Goal: Find specific page/section: Find specific page/section

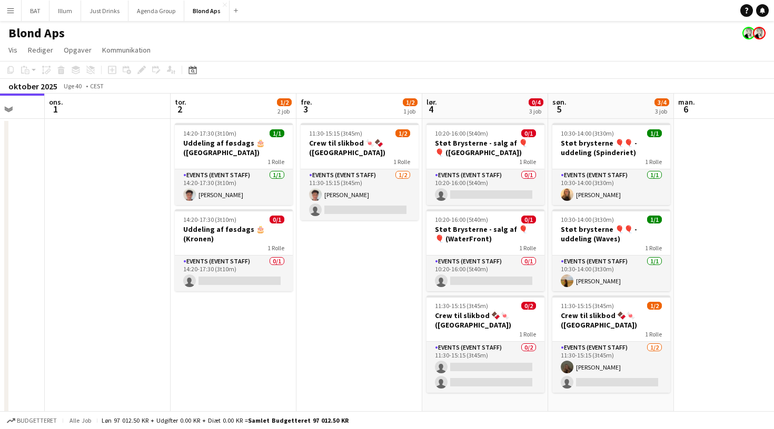
scroll to position [0, 445]
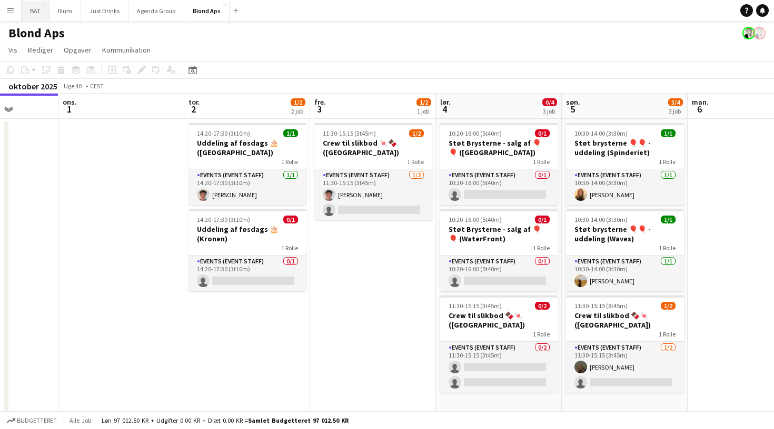
click at [38, 14] on button "BAT Luk" at bounding box center [36, 11] width 28 height 21
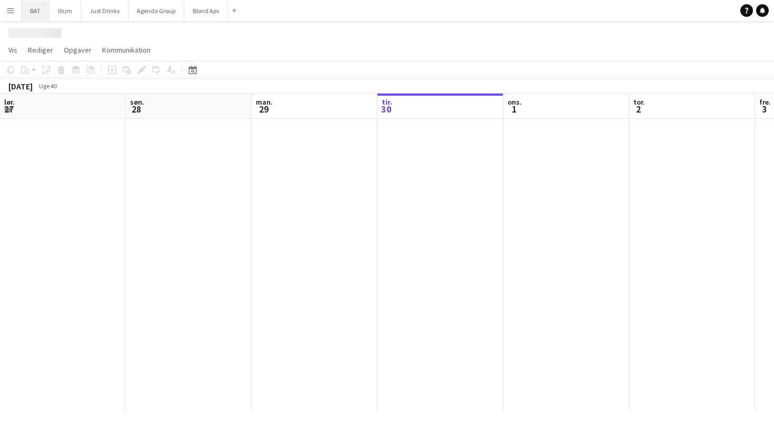
scroll to position [0, 252]
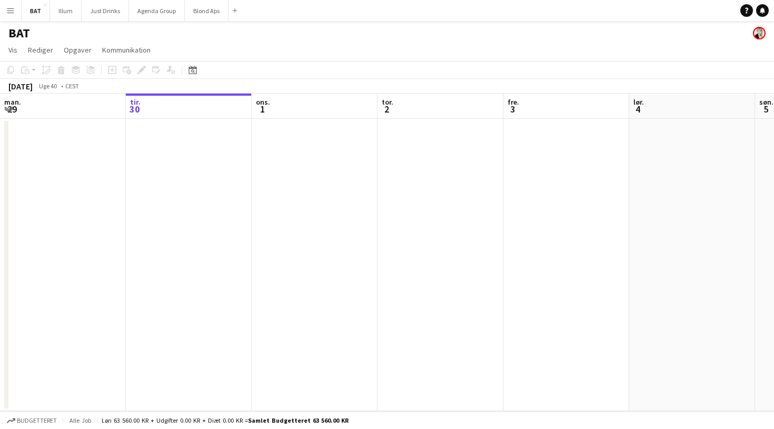
click at [9, 11] on app-icon "Menu" at bounding box center [10, 10] width 8 height 8
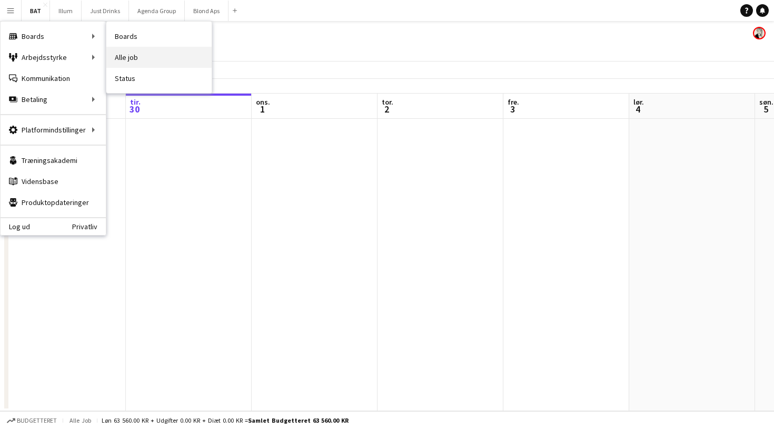
click at [146, 63] on link "Alle job" at bounding box center [158, 57] width 105 height 21
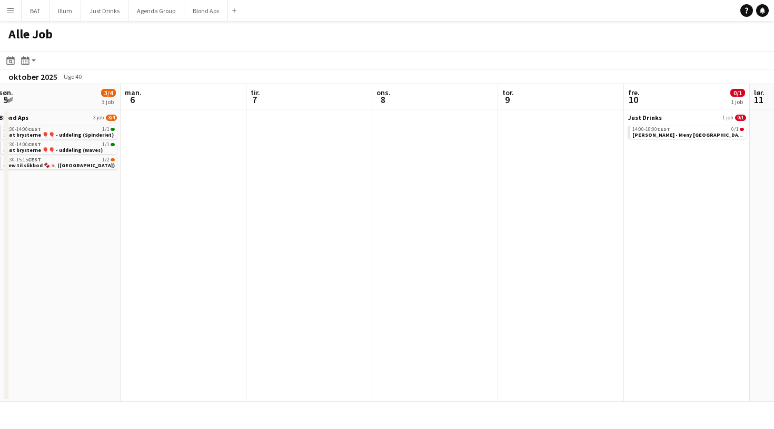
scroll to position [0, 255]
click at [9, 12] on app-icon "Menu" at bounding box center [10, 10] width 8 height 8
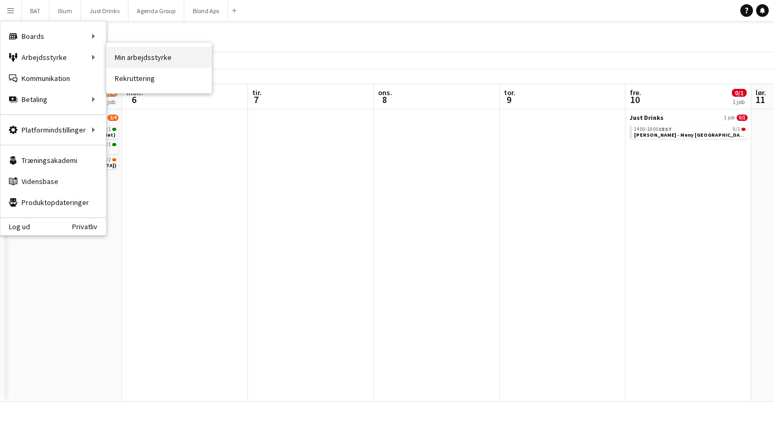
click at [126, 56] on link "Min arbejdsstyrke" at bounding box center [158, 57] width 105 height 21
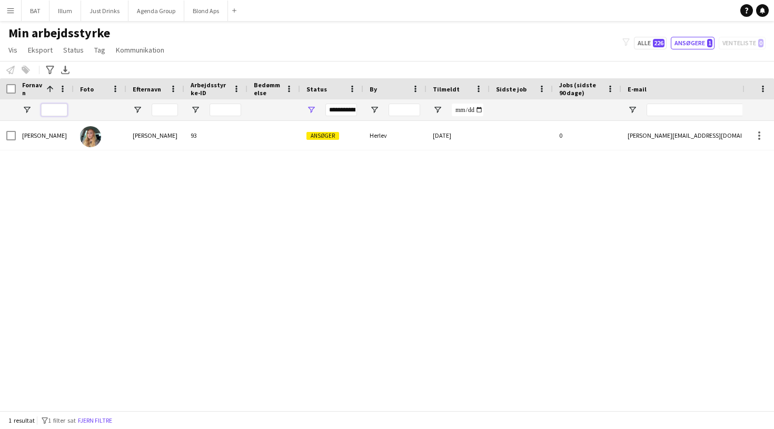
click at [60, 112] on input "Fornavn Filter Input" at bounding box center [54, 110] width 26 height 13
click at [640, 42] on button "Alle 226" at bounding box center [650, 43] width 33 height 13
type input "**********"
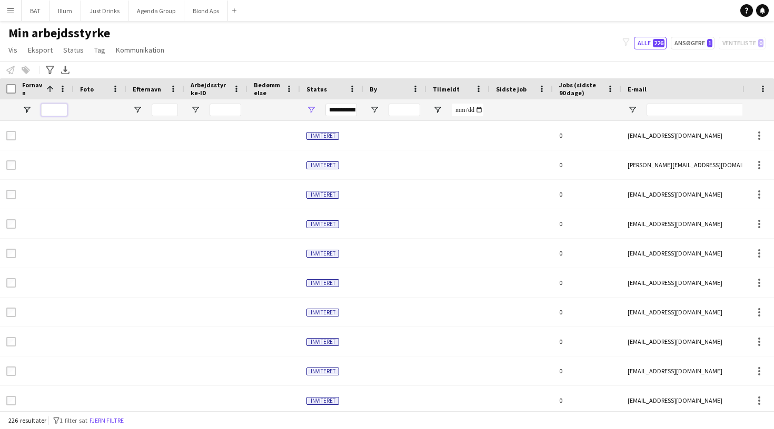
click at [58, 114] on input "Fornavn Filter Input" at bounding box center [54, 110] width 26 height 13
type input "****"
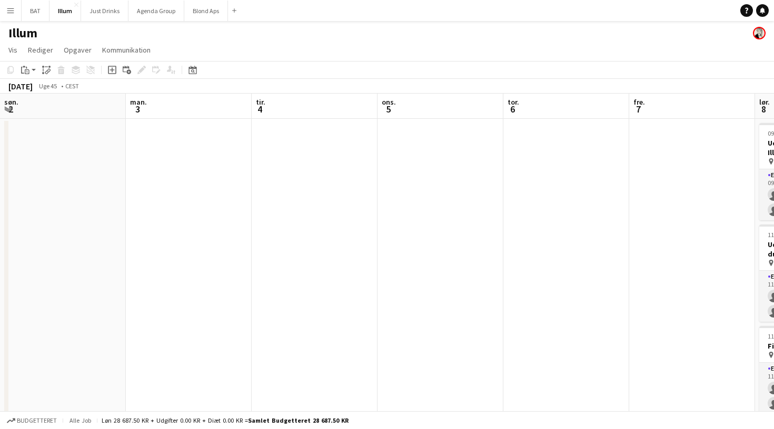
scroll to position [0, 309]
